Goal: Answer question/provide support

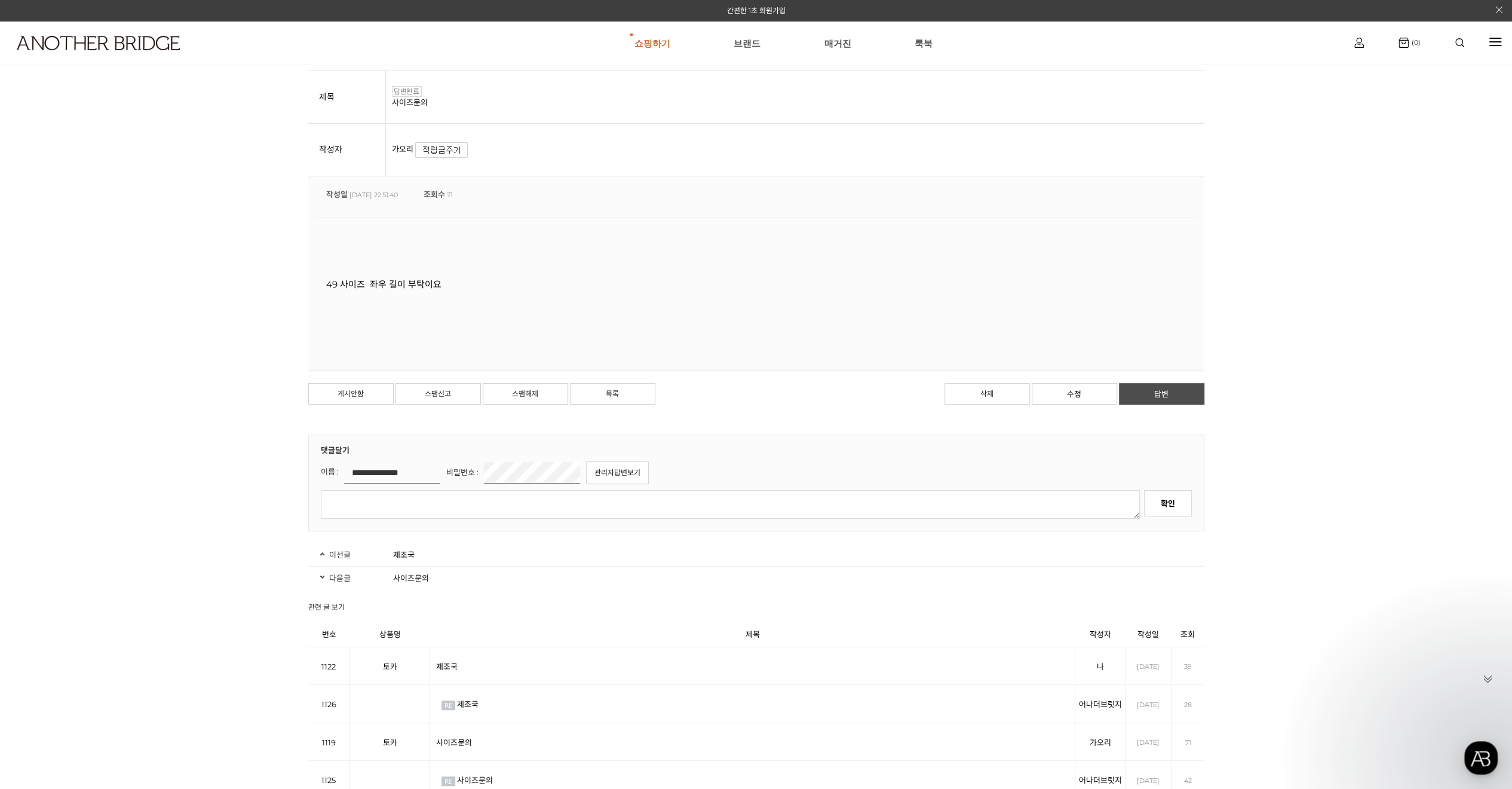
click at [1166, 392] on link "답변" at bounding box center [1162, 394] width 86 height 21
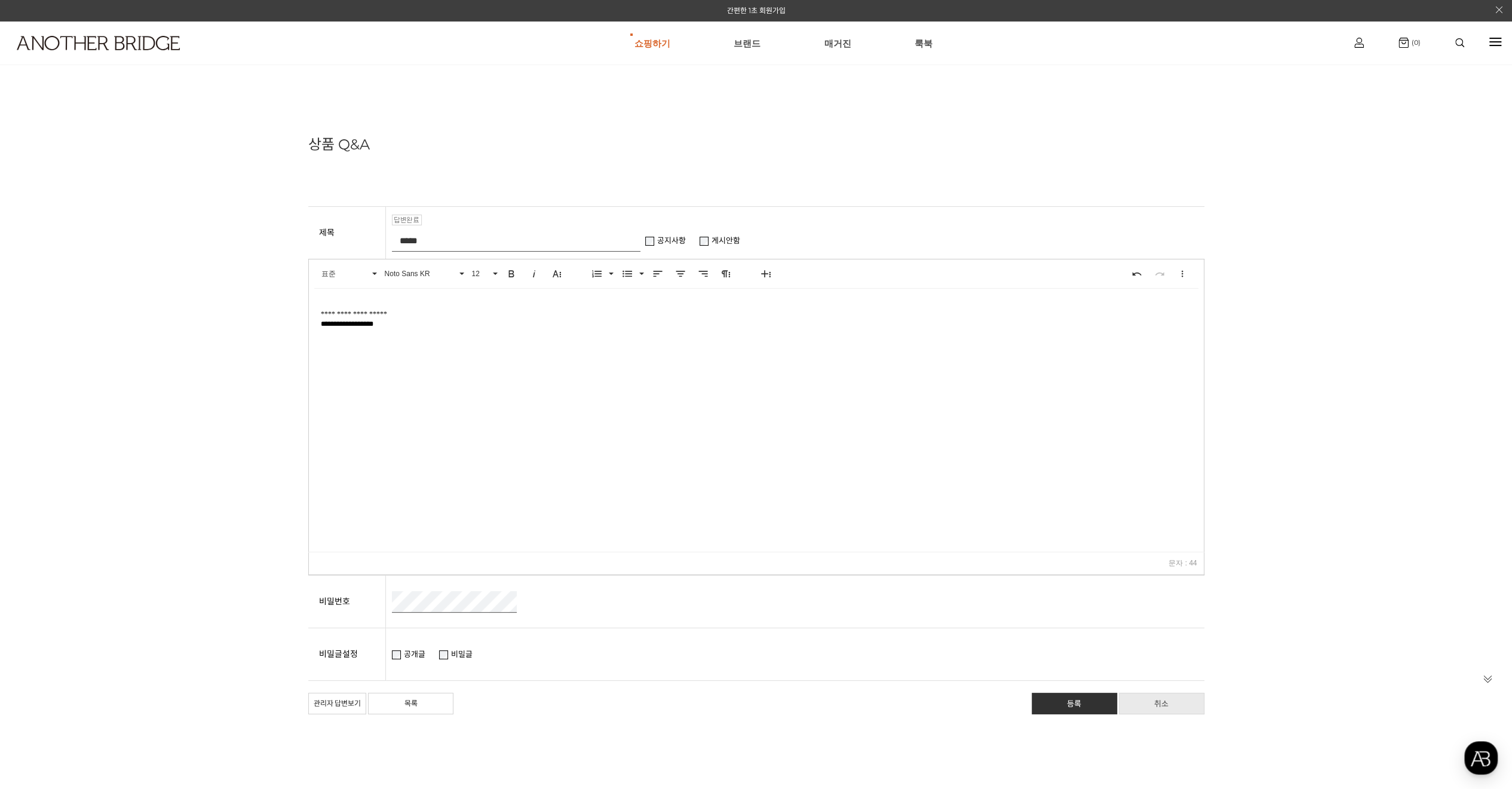
click at [1171, 705] on link "취소" at bounding box center [1162, 703] width 86 height 21
